Goal: Download file/media

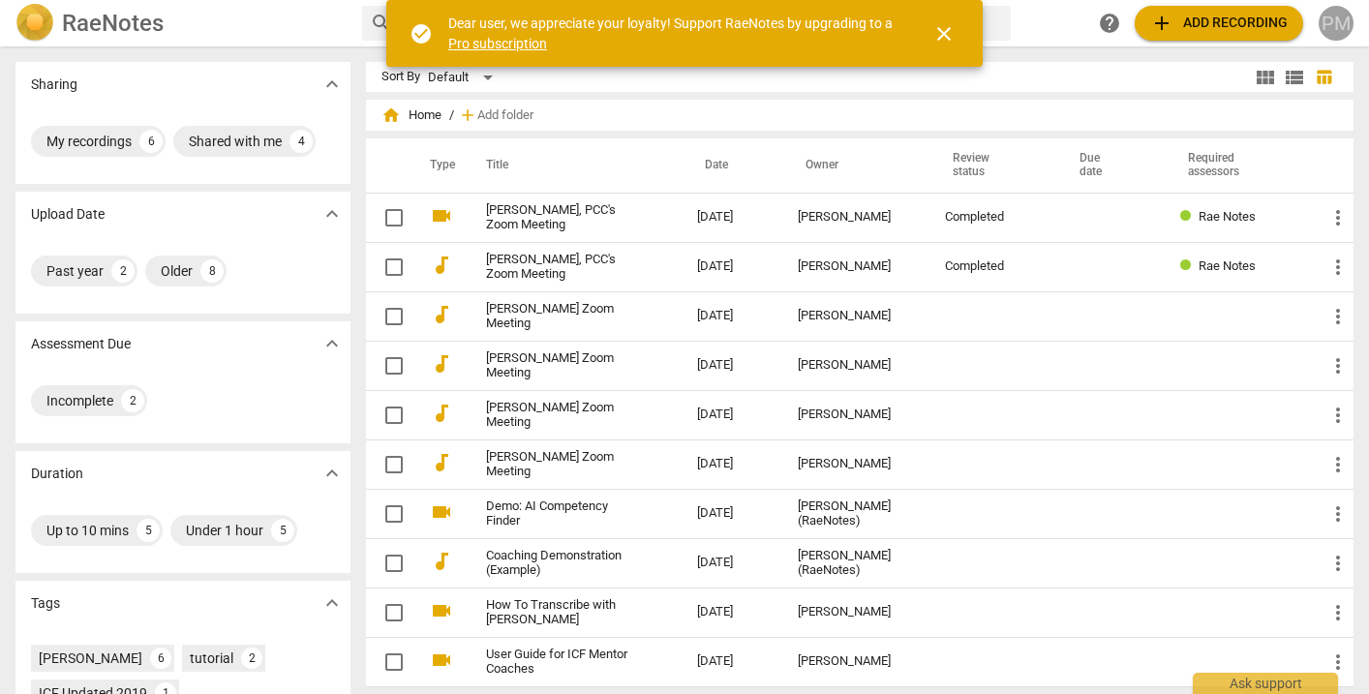
click at [1328, 19] on div "PM" at bounding box center [1336, 23] width 35 height 35
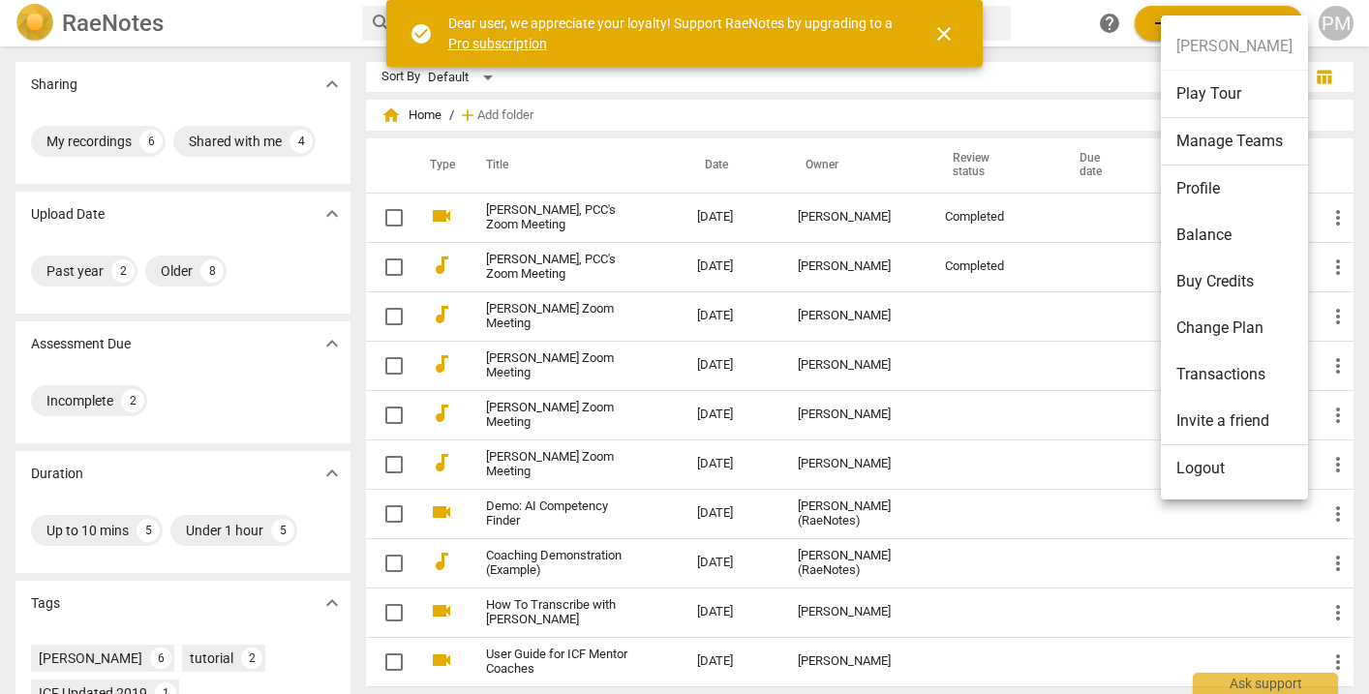
click at [1189, 478] on li "Logout" at bounding box center [1234, 468] width 147 height 46
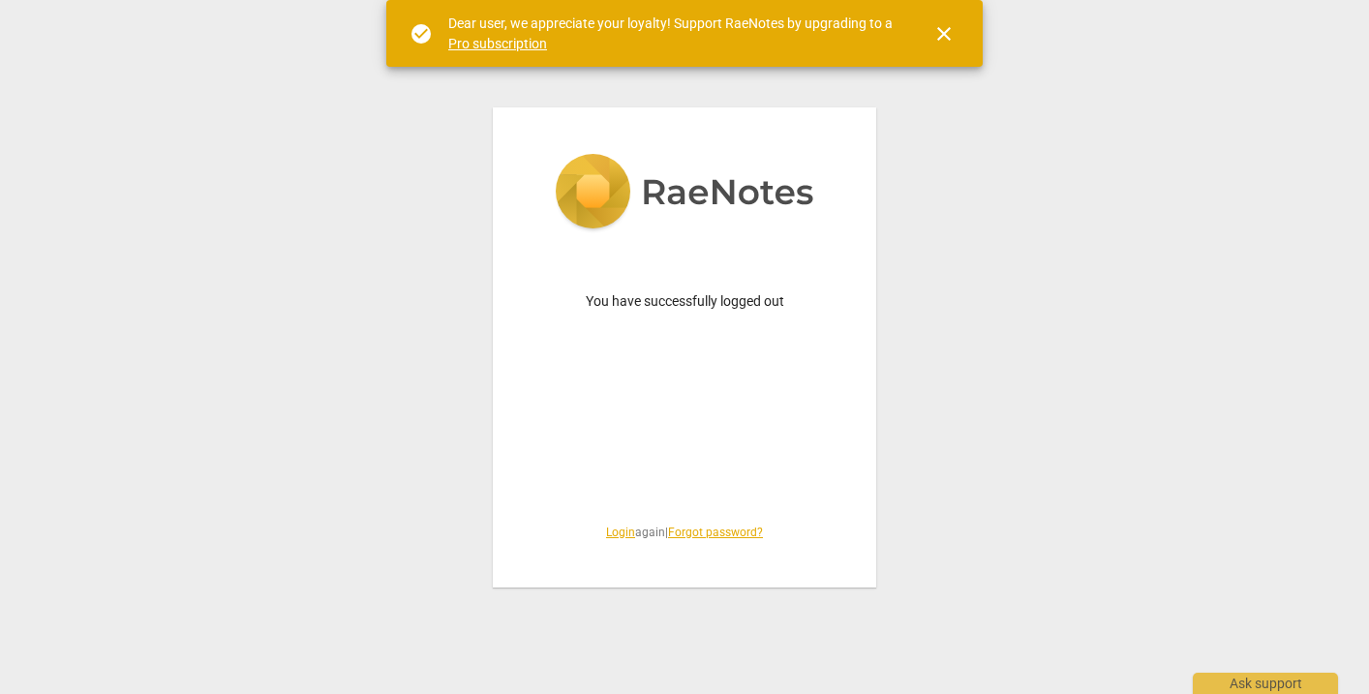
click at [617, 531] on link "Login" at bounding box center [620, 533] width 29 height 14
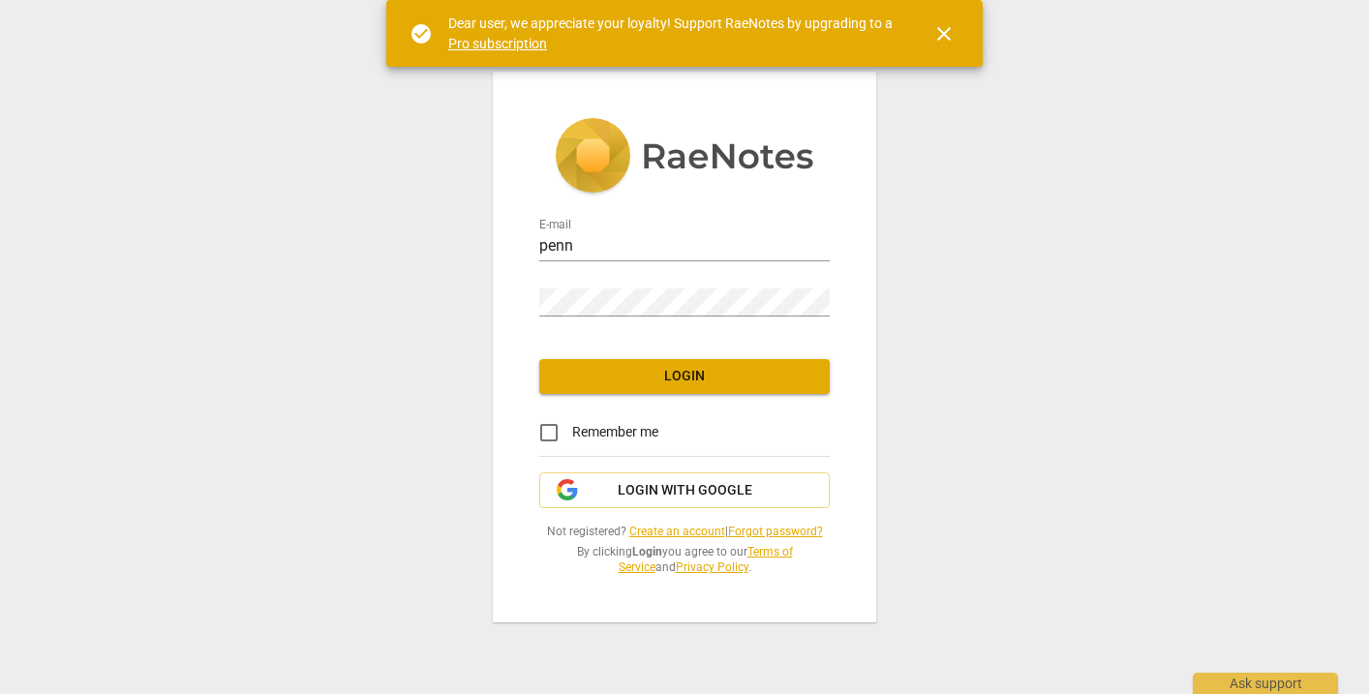
type input "[PERSON_NAME][EMAIL_ADDRESS][DOMAIN_NAME]"
click at [647, 381] on span "Login" at bounding box center [685, 376] width 260 height 19
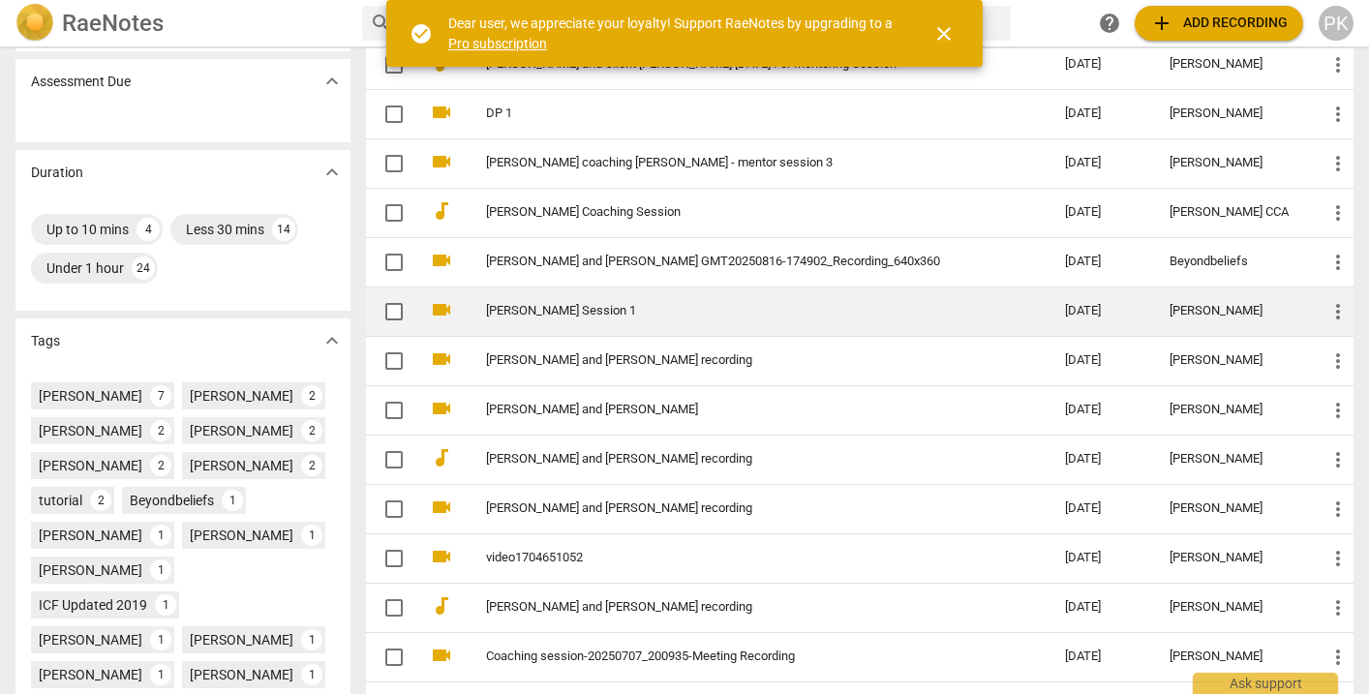
scroll to position [314, 0]
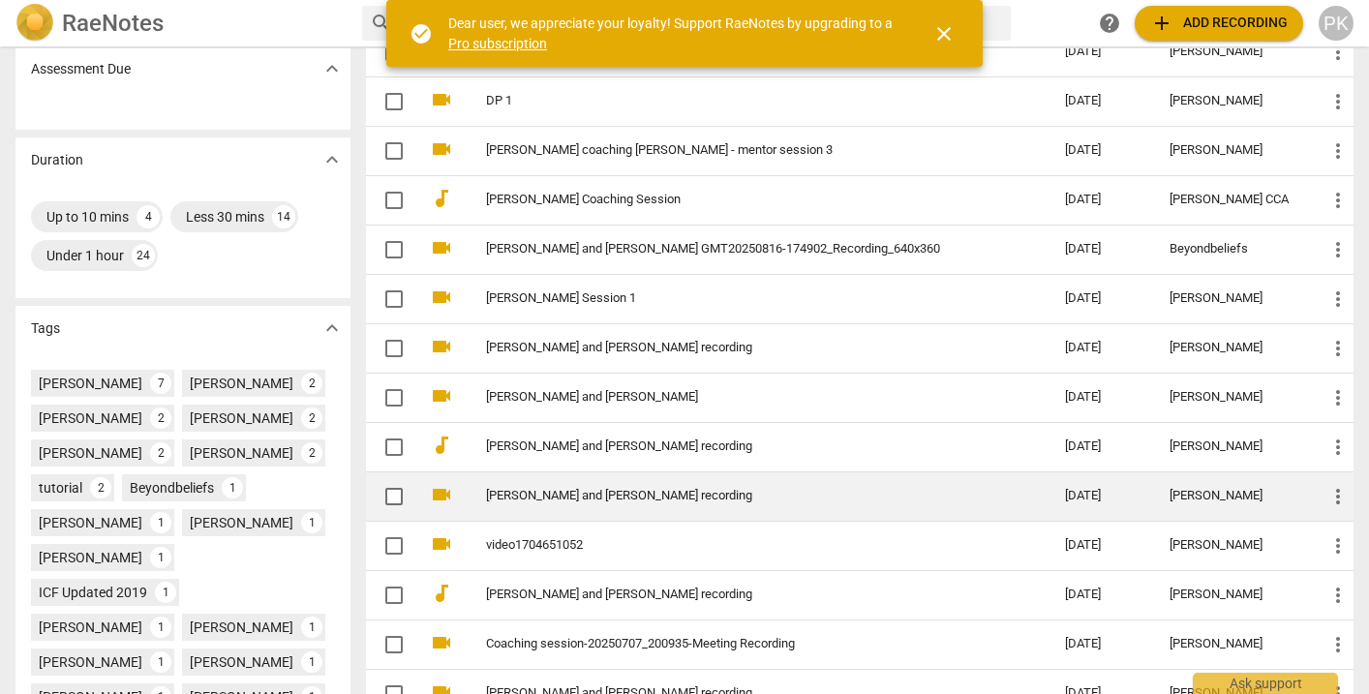
click at [593, 499] on link "[PERSON_NAME] and [PERSON_NAME] recording" at bounding box center [740, 496] width 509 height 15
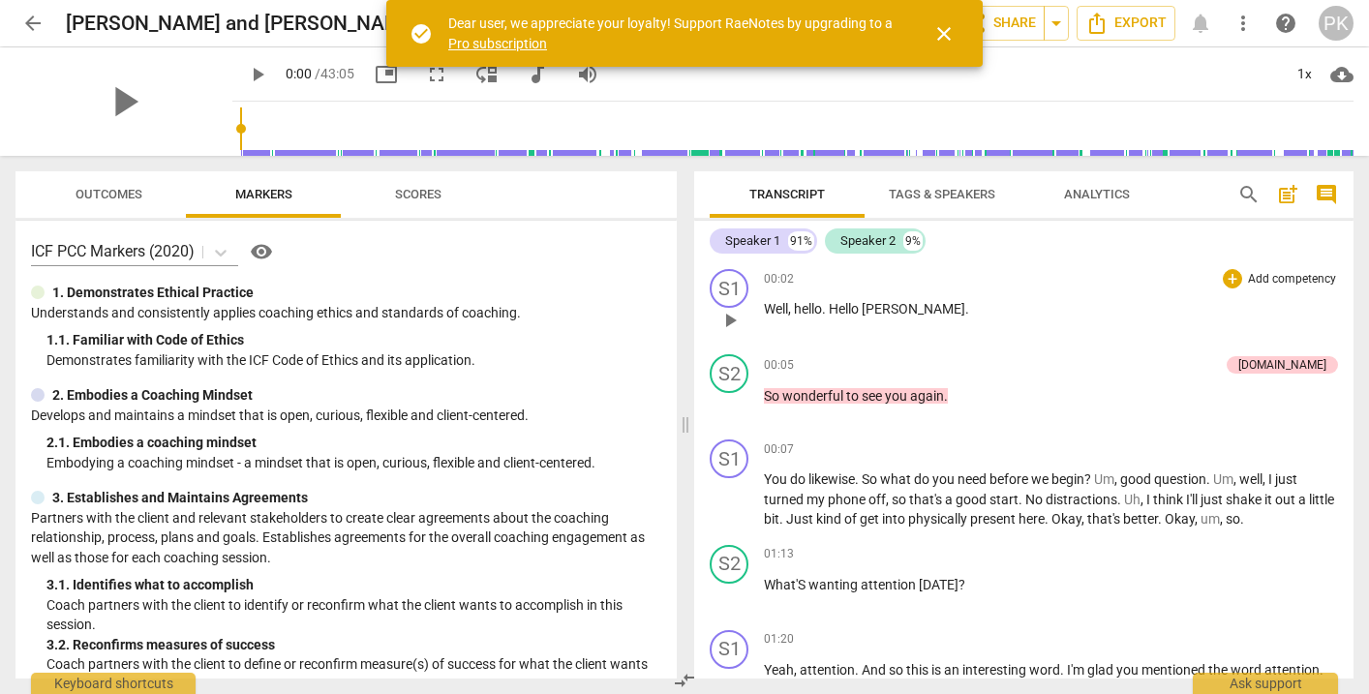
scroll to position [15, 0]
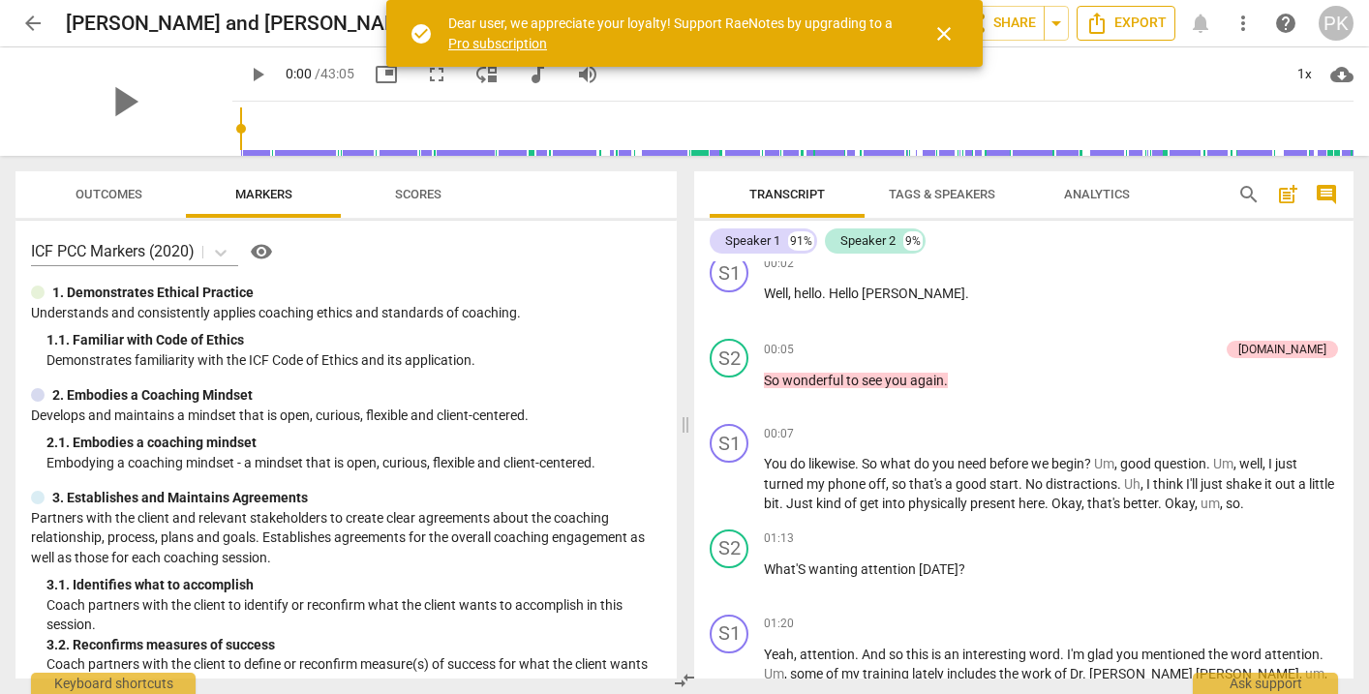
click at [1130, 25] on span "Export" at bounding box center [1126, 23] width 81 height 23
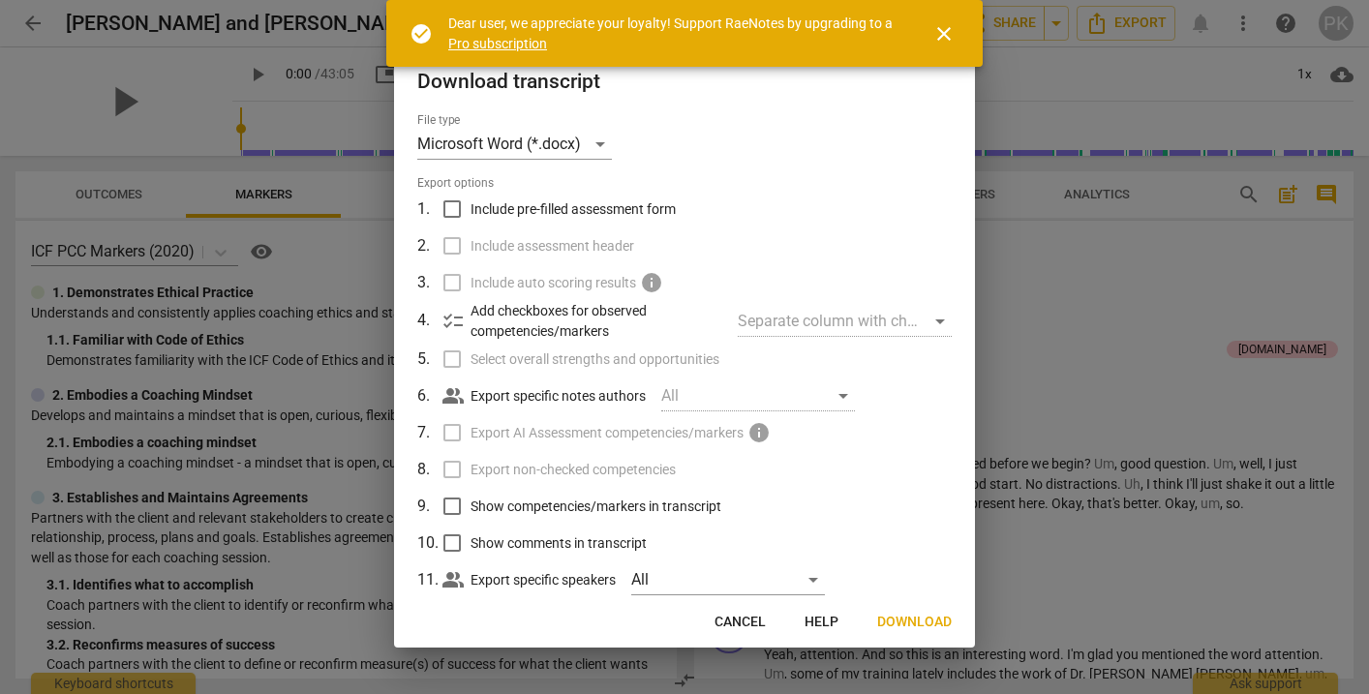
click at [934, 623] on span "Download" at bounding box center [914, 622] width 75 height 19
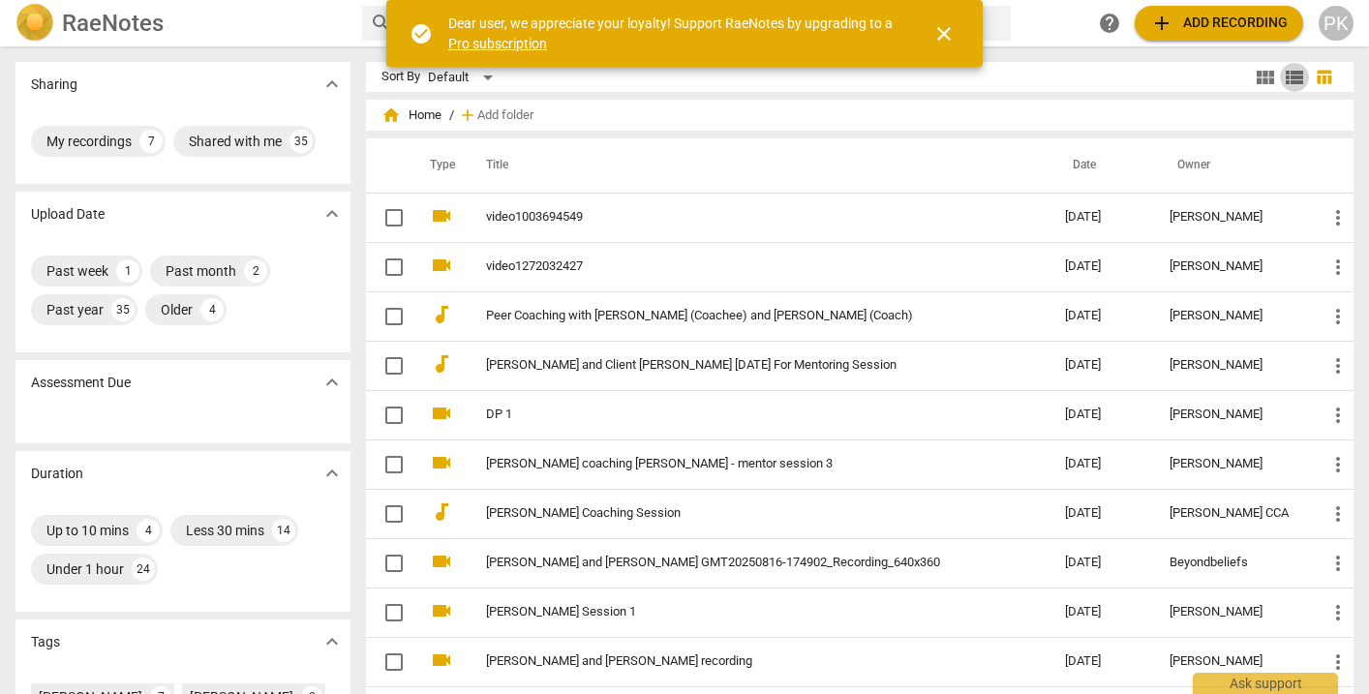
click at [1287, 77] on span "view_list" at bounding box center [1294, 77] width 23 height 23
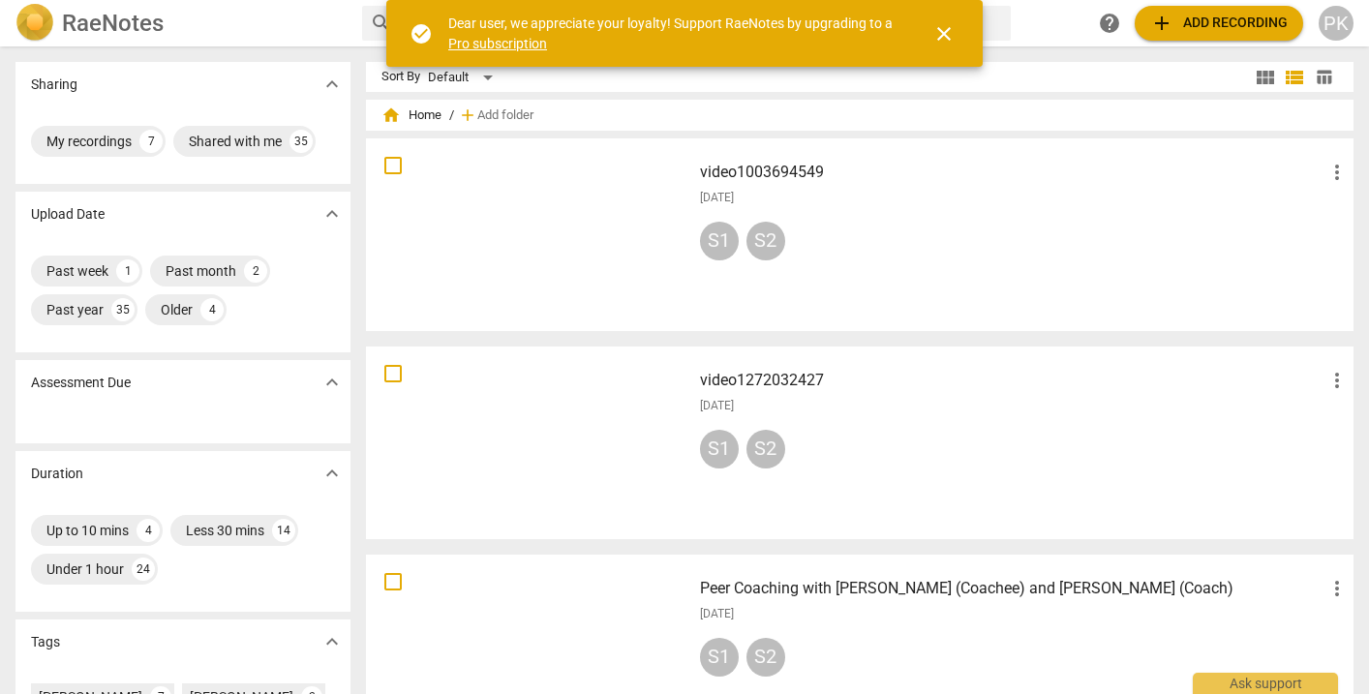
click at [1255, 80] on span "view_module" at bounding box center [1265, 77] width 23 height 23
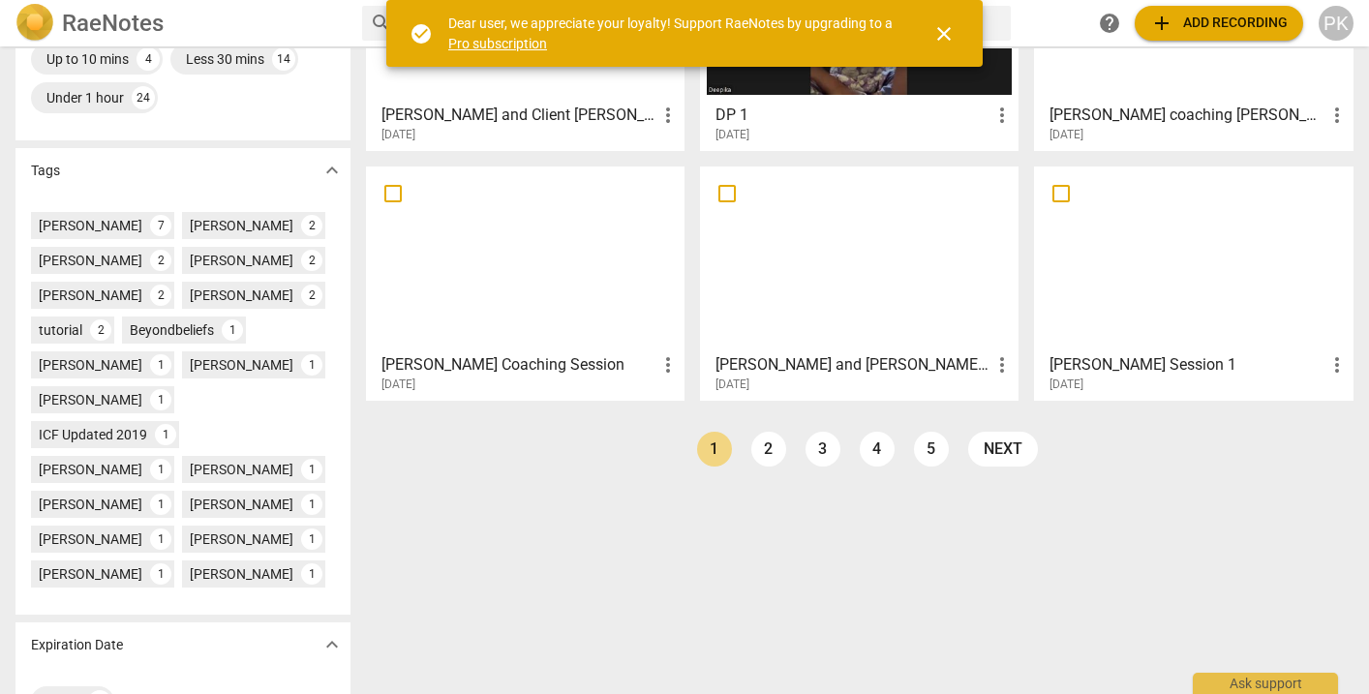
scroll to position [489, 0]
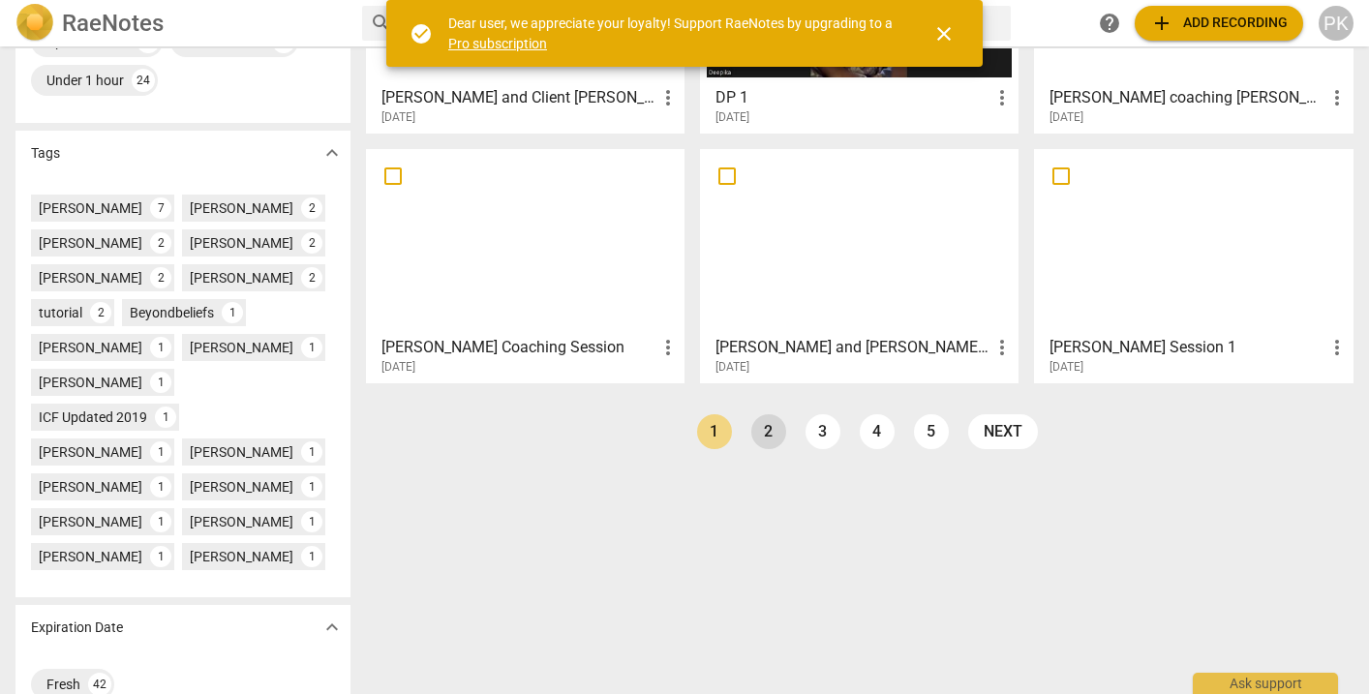
click at [762, 438] on link "2" at bounding box center [769, 431] width 35 height 35
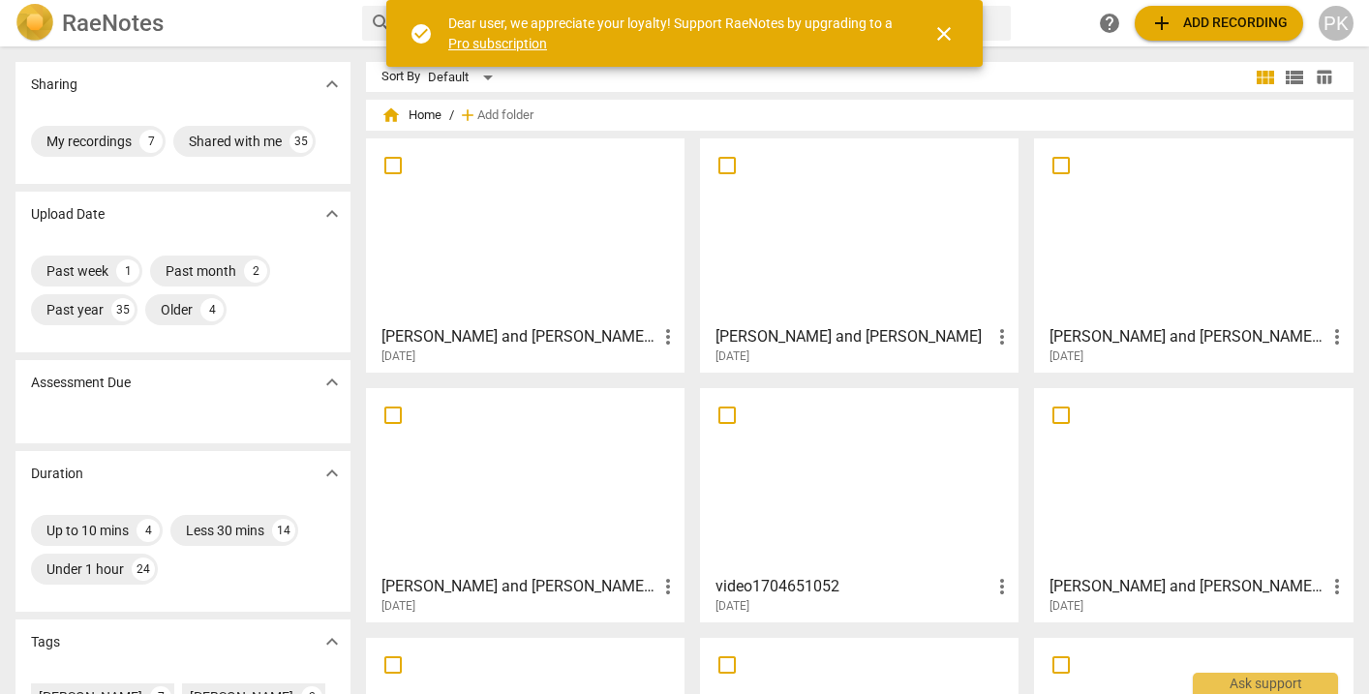
click at [1290, 77] on span "view_list" at bounding box center [1294, 77] width 23 height 23
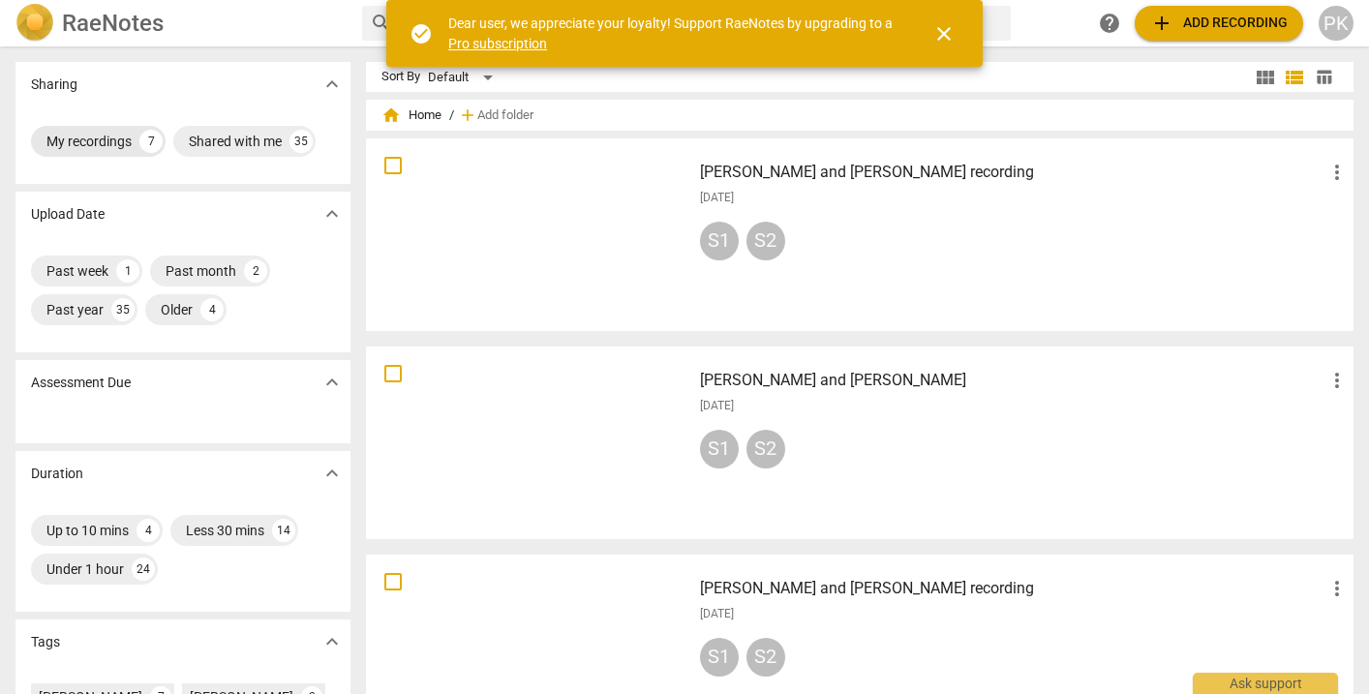
click at [124, 141] on div "My recordings" at bounding box center [88, 141] width 85 height 19
